Goal: Information Seeking & Learning: Understand process/instructions

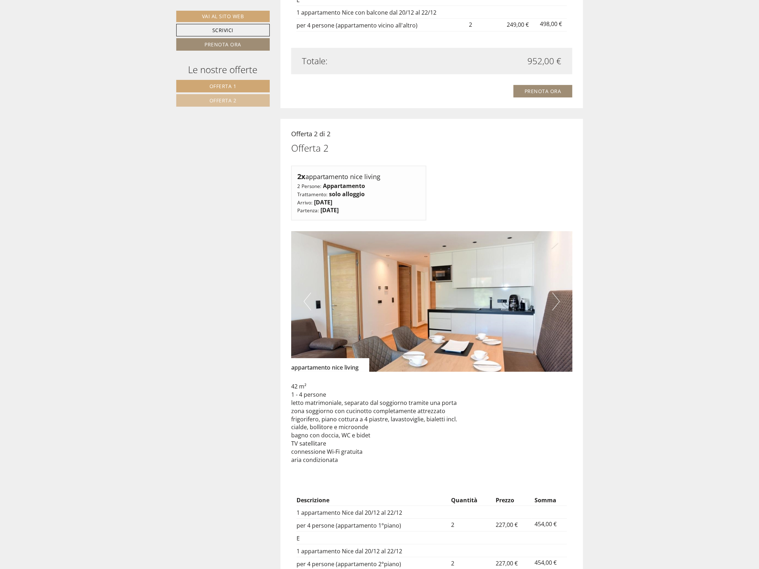
scroll to position [1426, 0]
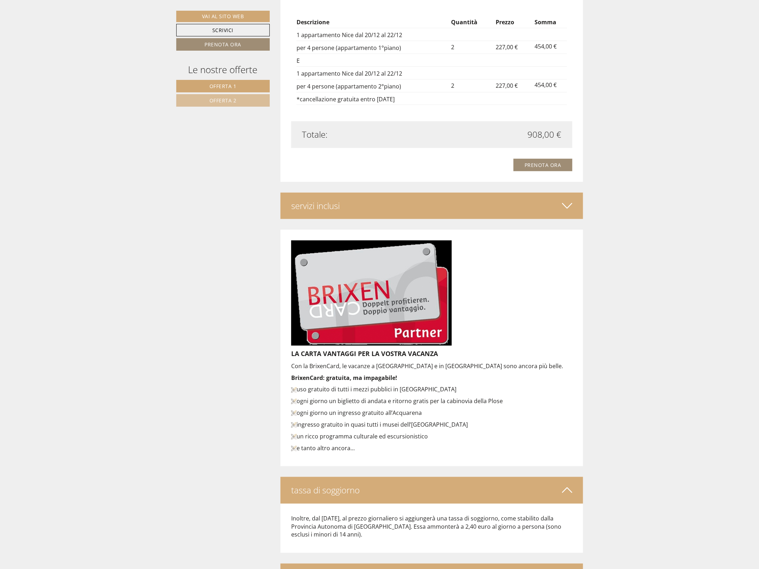
scroll to position [1916, 0]
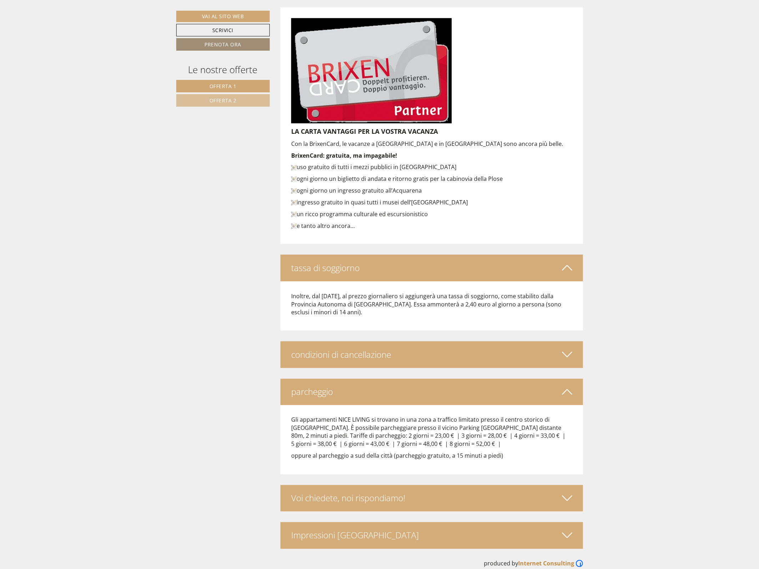
click at [411, 348] on div "condizioni di cancellazione" at bounding box center [431, 354] width 302 height 26
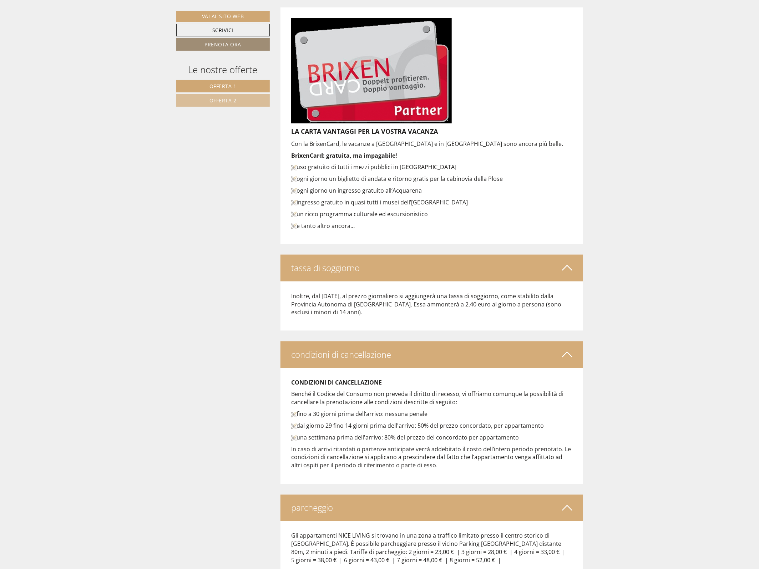
click at [411, 348] on div "condizioni di cancellazione" at bounding box center [431, 354] width 302 height 26
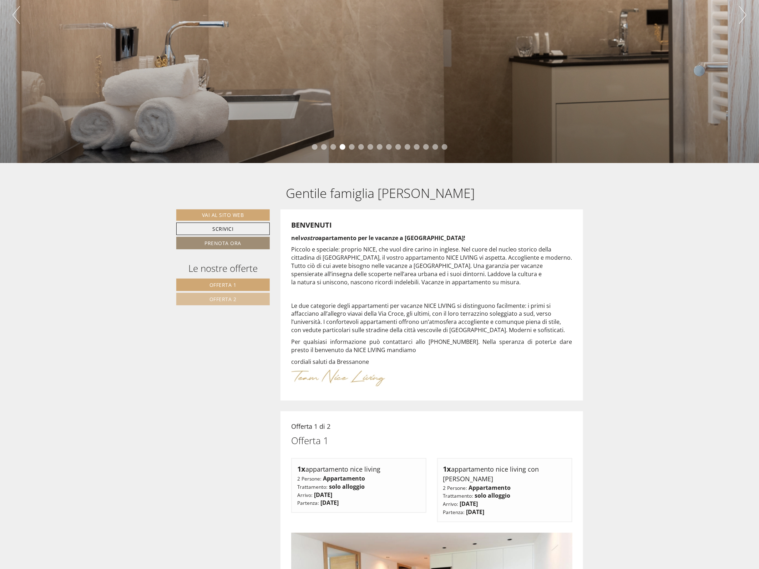
scroll to position [0, 0]
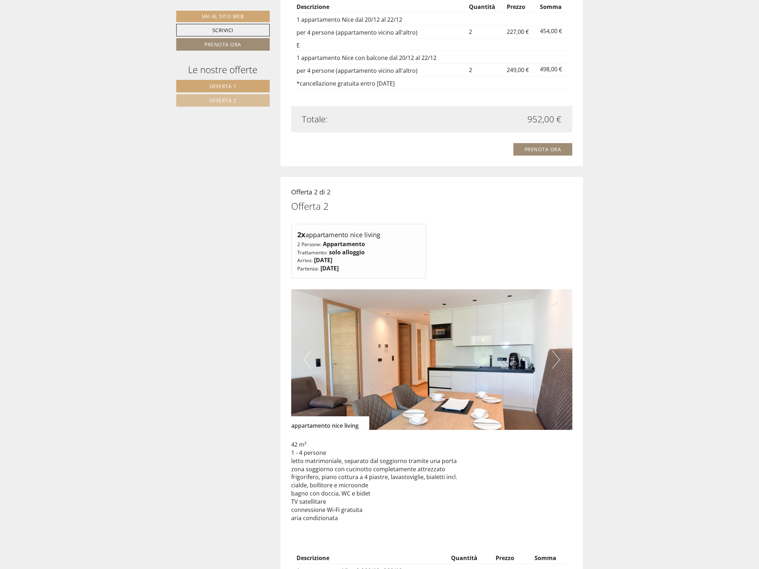
scroll to position [935, 0]
